Goal: Task Accomplishment & Management: Complete application form

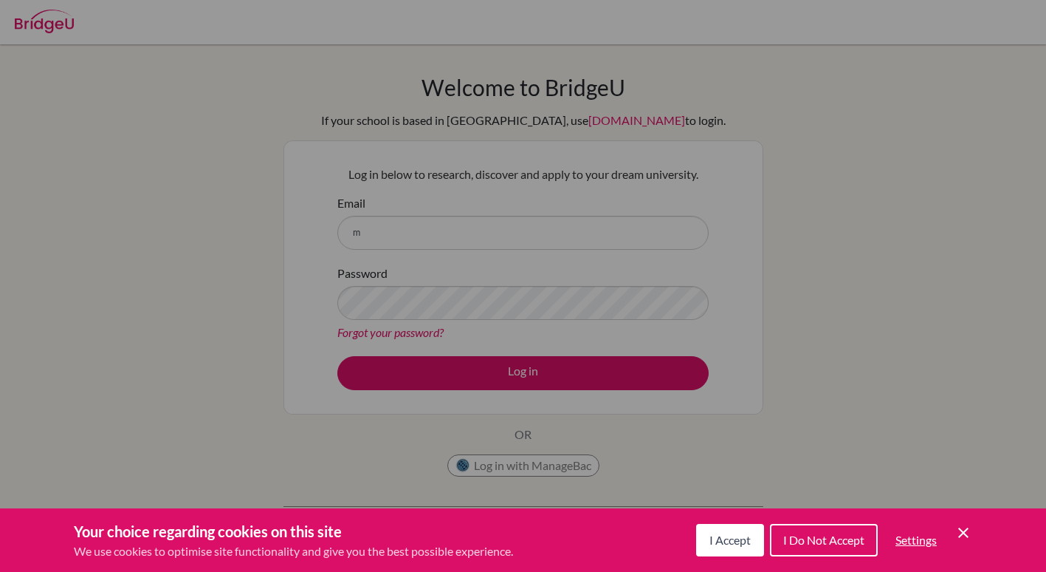
drag, startPoint x: 907, startPoint y: 545, endPoint x: 887, endPoint y: 547, distance: 20.0
click at [887, 547] on button "Settings" at bounding box center [916, 540] width 65 height 30
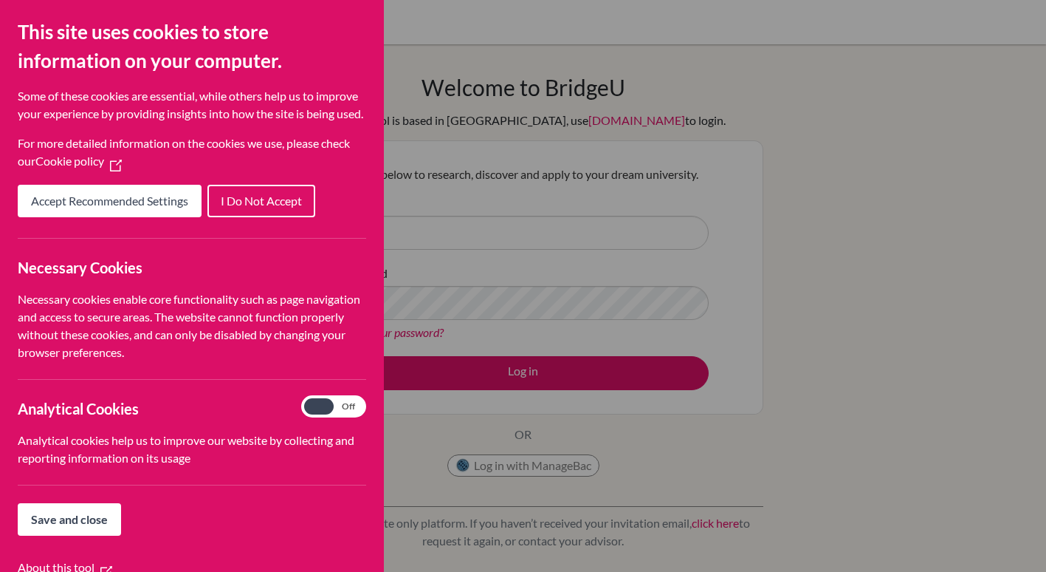
click at [756, 137] on div "Cookie Preferences" at bounding box center [523, 286] width 1046 height 572
click at [476, 101] on div "Cookie Preferences" at bounding box center [523, 286] width 1046 height 572
click at [533, 16] on div "Cookie Preferences" at bounding box center [523, 286] width 1046 height 572
click at [127, 208] on span "Accept Recommended Settings" at bounding box center [109, 200] width 157 height 14
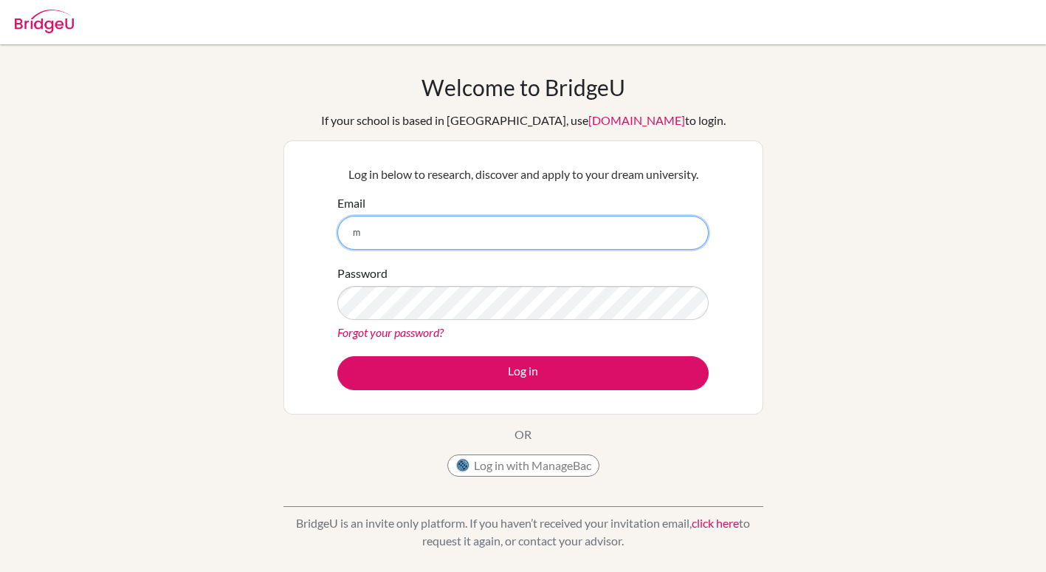
click at [394, 239] on input "m" at bounding box center [523, 233] width 371 height 34
type input "[EMAIL_ADDRESS][DOMAIN_NAME]"
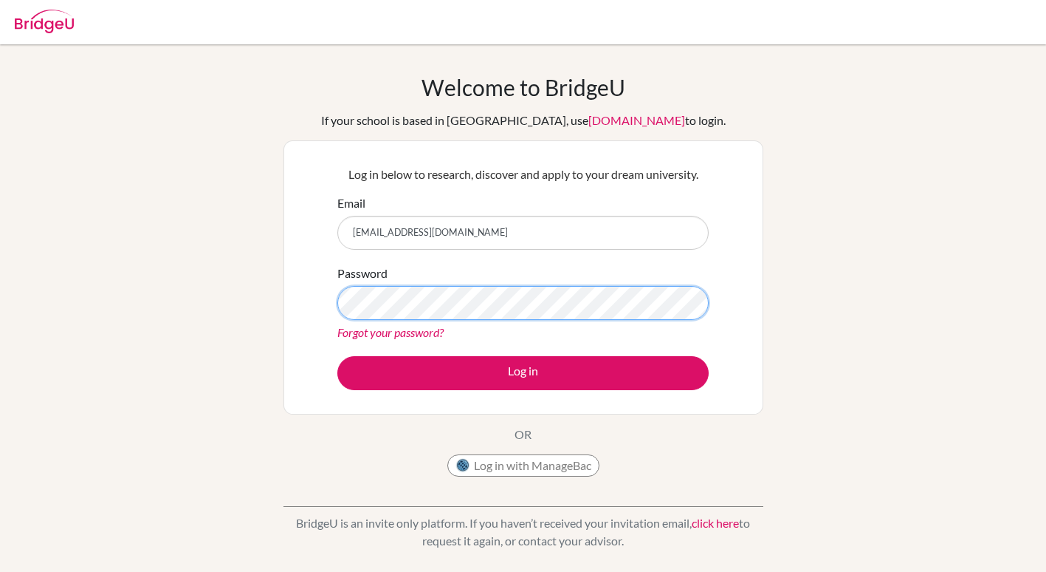
click at [338, 356] on button "Log in" at bounding box center [523, 373] width 371 height 34
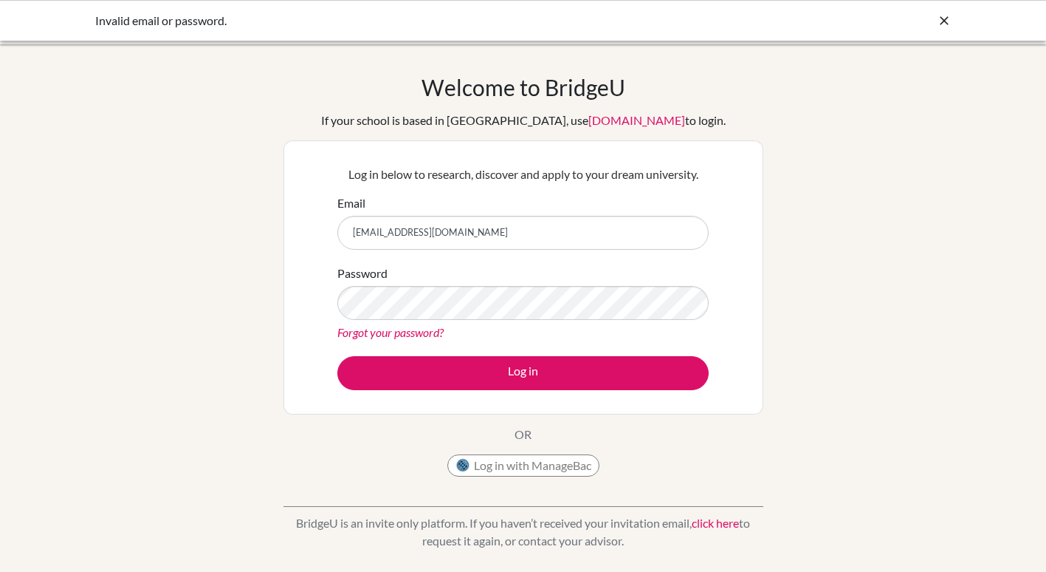
click at [945, 26] on icon at bounding box center [944, 20] width 15 height 15
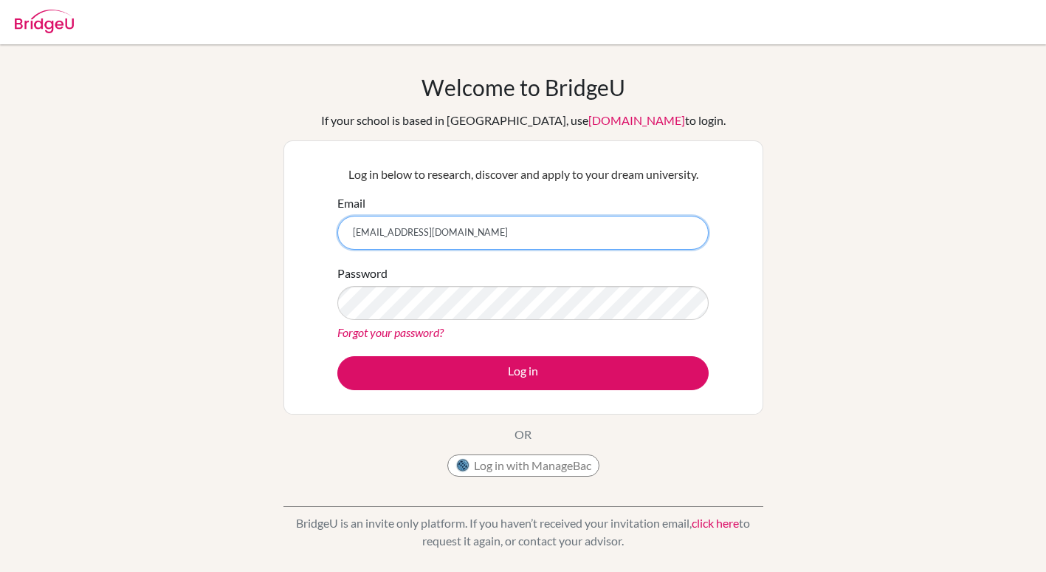
drag, startPoint x: 408, startPoint y: 233, endPoint x: 247, endPoint y: 224, distance: 161.3
click at [247, 224] on div "Welcome to BridgeU If your school is based in China, use app.bridge-u.com.cn to…" at bounding box center [523, 315] width 1046 height 483
click at [408, 239] on input "[EMAIL_ADDRESS][DOMAIN_NAME]" at bounding box center [523, 233] width 371 height 34
drag, startPoint x: 408, startPoint y: 237, endPoint x: 273, endPoint y: 242, distance: 134.5
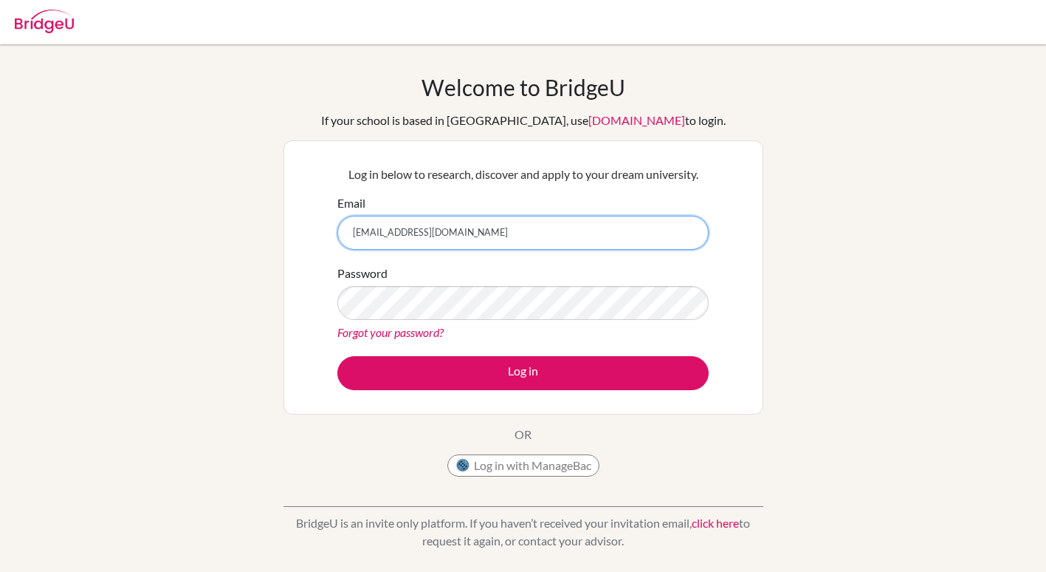
click at [273, 242] on div "Welcome to BridgeU If your school is based in China, use app.bridge-u.com.cn to…" at bounding box center [523, 315] width 1046 height 483
type input "nicolas.van.der.werf@issrclassroom.se"
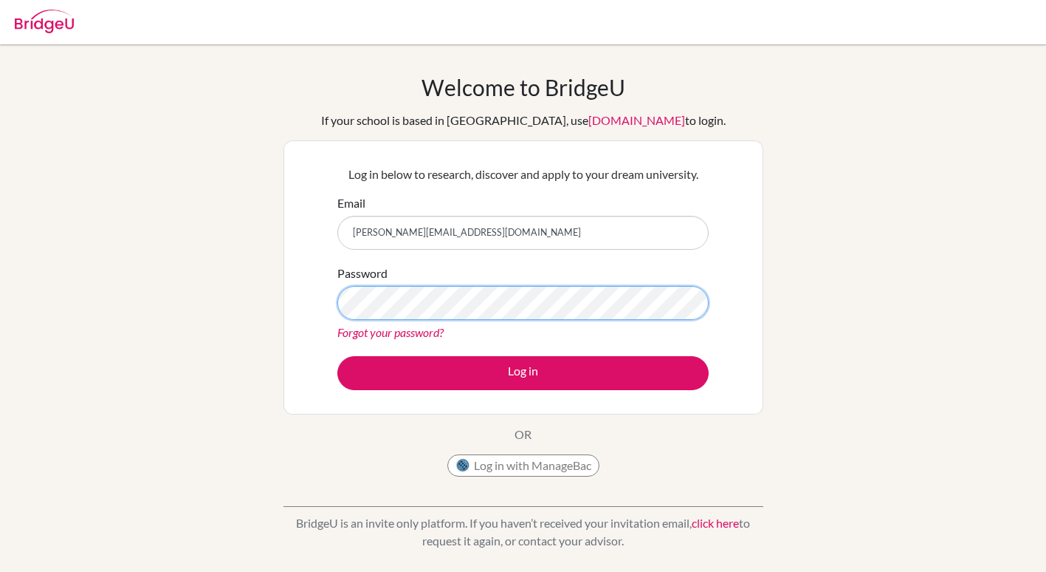
click at [338, 356] on button "Log in" at bounding box center [523, 373] width 371 height 34
